Goal: Task Accomplishment & Management: Check status

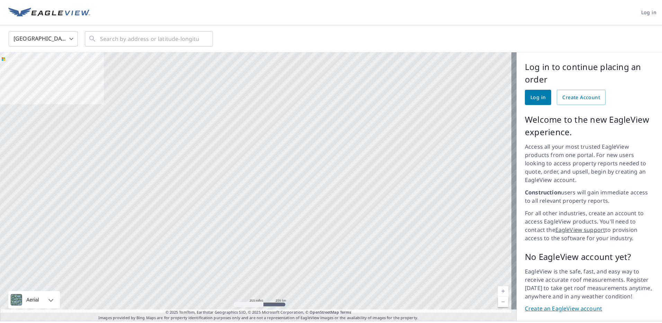
click at [530, 95] on span "Log in" at bounding box center [537, 97] width 15 height 9
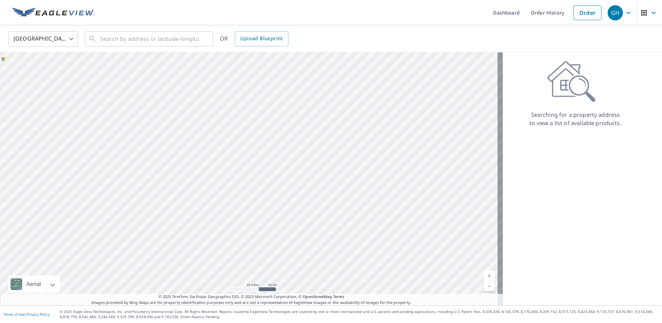
drag, startPoint x: 413, startPoint y: 177, endPoint x: 402, endPoint y: 147, distance: 32.1
click at [428, 268] on div at bounding box center [251, 178] width 503 height 253
drag, startPoint x: 402, startPoint y: 143, endPoint x: 403, endPoint y: 228, distance: 85.1
click at [403, 228] on div at bounding box center [251, 178] width 503 height 253
drag, startPoint x: 388, startPoint y: 112, endPoint x: 392, endPoint y: 145, distance: 33.5
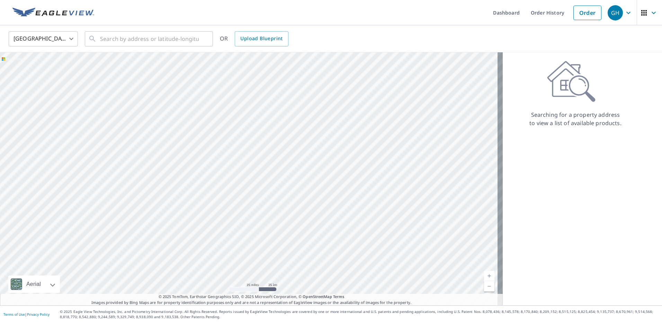
click at [392, 145] on div at bounding box center [251, 178] width 503 height 253
drag, startPoint x: 324, startPoint y: 206, endPoint x: 382, endPoint y: 96, distance: 124.2
click at [382, 96] on div at bounding box center [251, 178] width 503 height 253
click at [640, 12] on icon "button" at bounding box center [644, 13] width 8 height 8
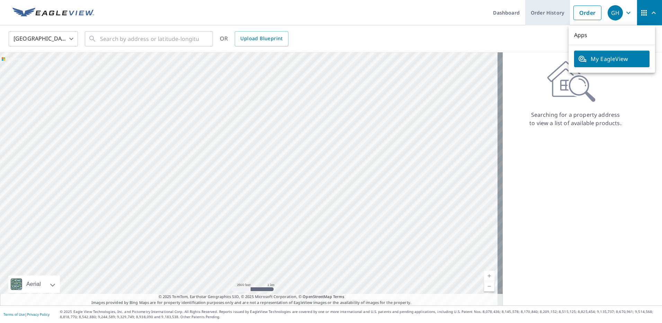
click at [546, 21] on link "Order History" at bounding box center [547, 12] width 45 height 25
